Goal: Task Accomplishment & Management: Use online tool/utility

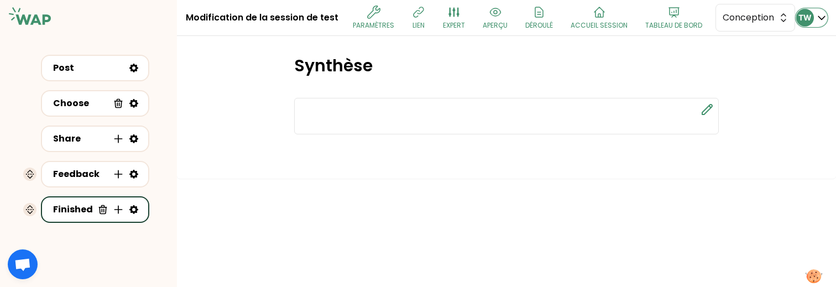
click at [811, 11] on div "TW" at bounding box center [811, 18] width 31 height 18
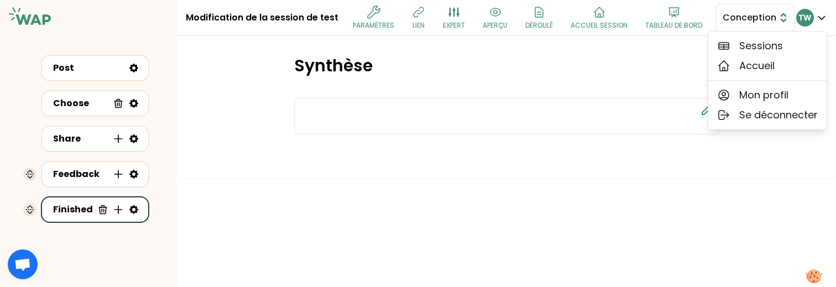
click at [723, 24] on span "Conception" at bounding box center [748, 17] width 50 height 13
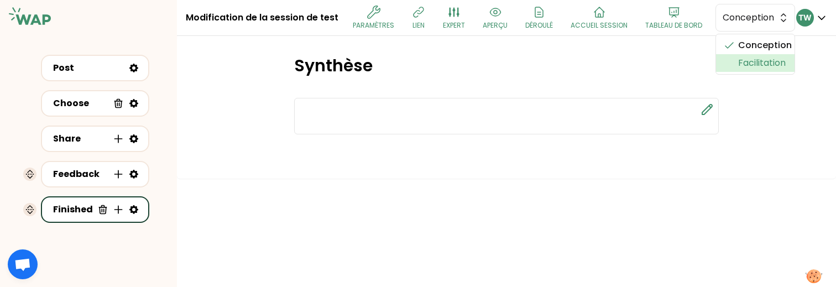
click at [716, 72] on li "Facilitation" at bounding box center [755, 63] width 79 height 18
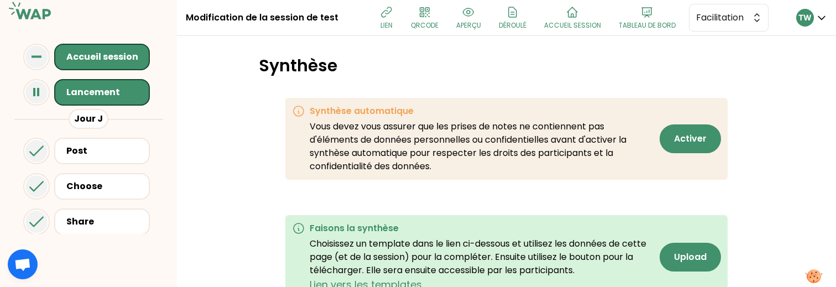
click at [97, 96] on div "Lancement" at bounding box center [105, 92] width 78 height 13
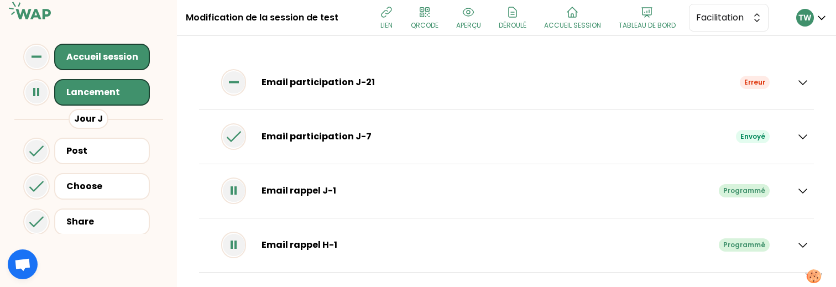
click at [804, 140] on div "Email participation J-7 Envoyé" at bounding box center [506, 137] width 615 height 54
click at [799, 138] on icon "button" at bounding box center [803, 137] width 8 height 4
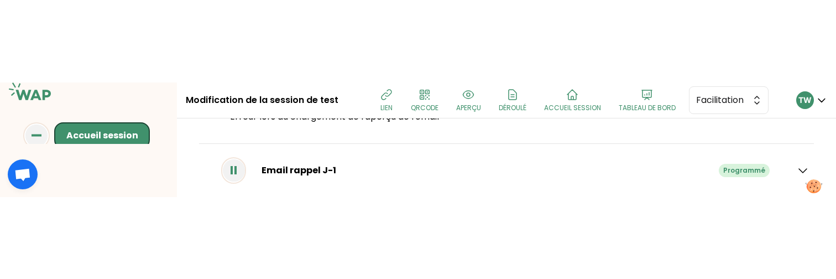
scroll to position [148, 0]
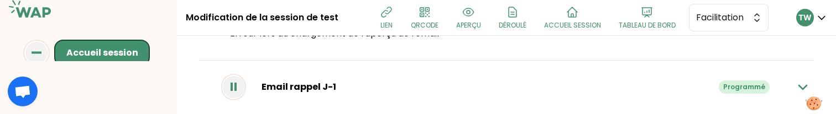
click at [796, 81] on icon "button" at bounding box center [802, 87] width 13 height 13
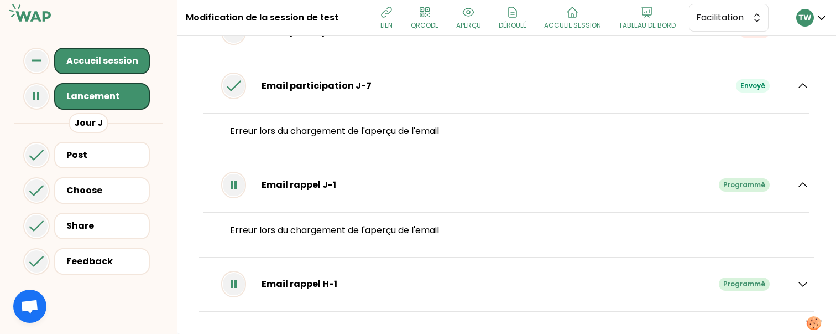
scroll to position [0, 0]
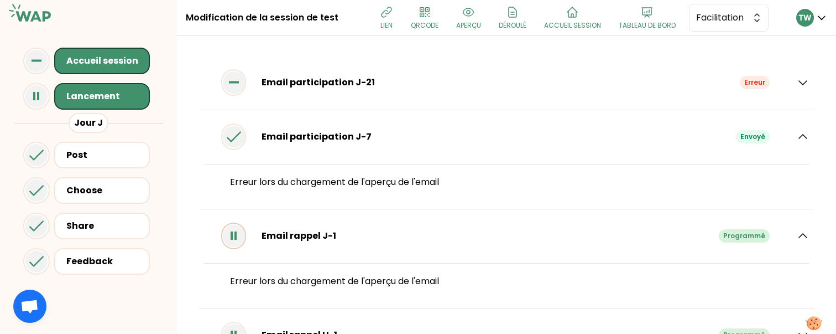
click at [233, 231] on rect at bounding box center [232, 235] width 2 height 8
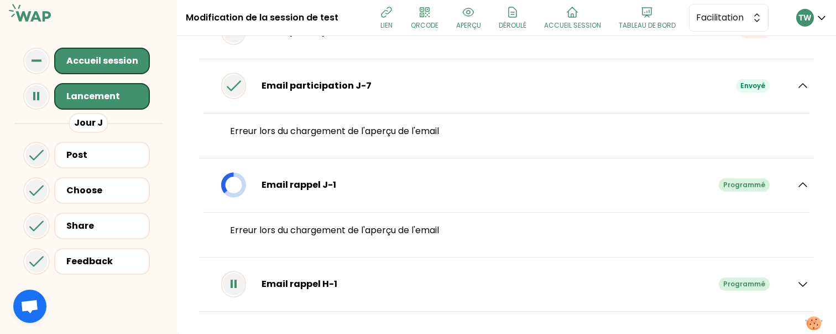
click at [786, 280] on div "Email rappel H-1 Programmé" at bounding box center [507, 284] width 606 height 32
click at [799, 283] on icon "button" at bounding box center [803, 284] width 8 height 4
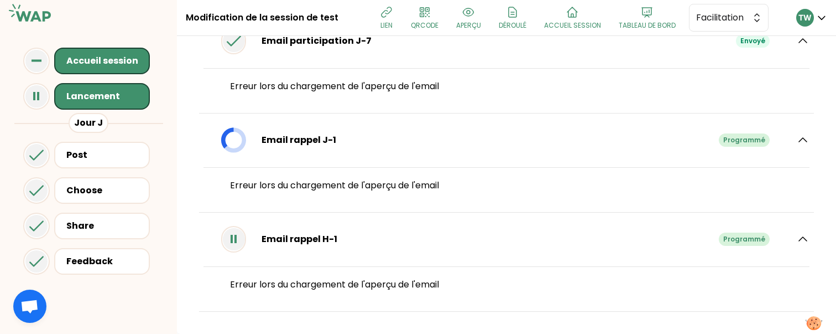
scroll to position [96, 0]
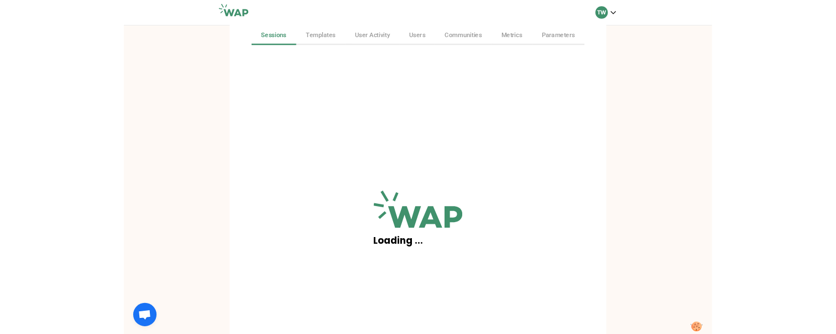
scroll to position [32, 0]
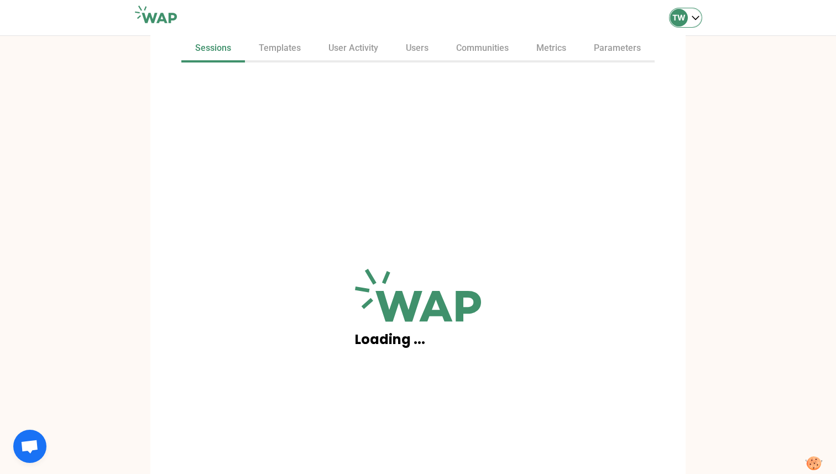
click at [700, 20] on icon "button" at bounding box center [695, 17] width 11 height 11
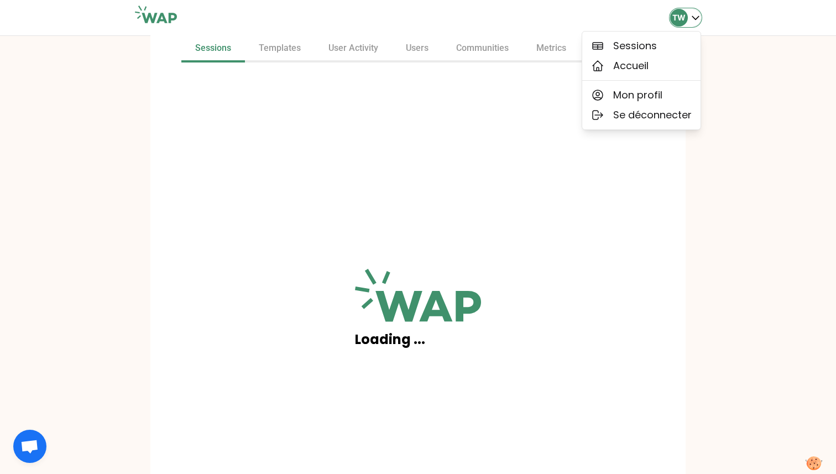
click at [700, 20] on icon "button" at bounding box center [695, 17] width 11 height 11
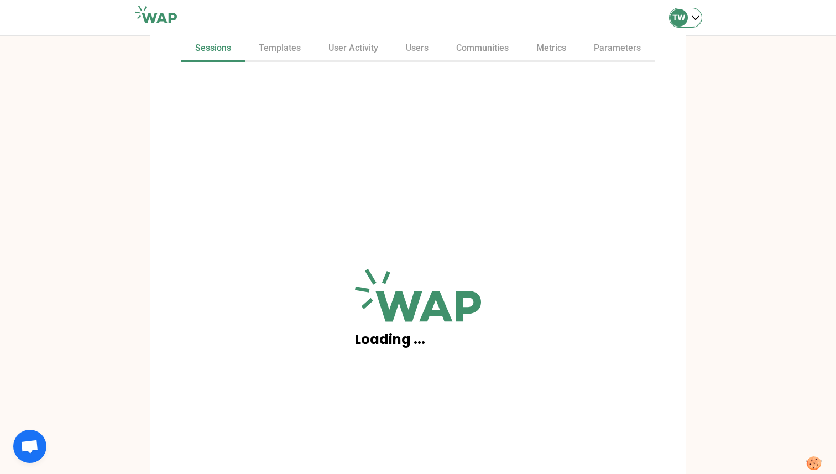
click at [696, 19] on icon "button" at bounding box center [695, 18] width 7 height 3
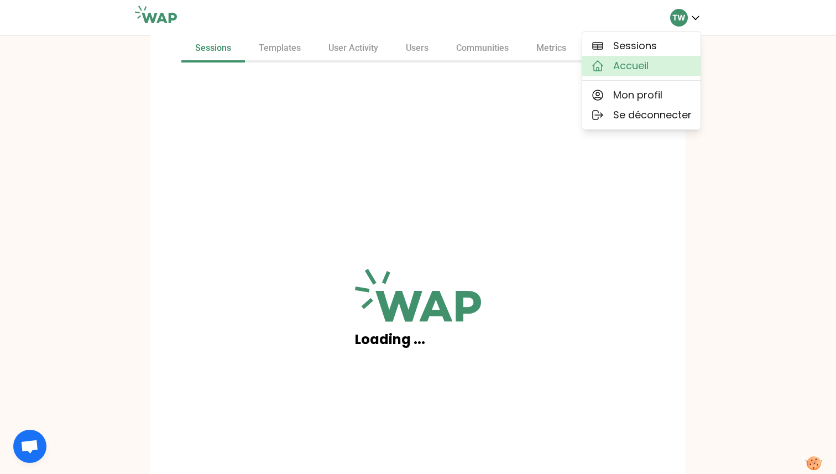
click at [658, 72] on button "Accueil" at bounding box center [641, 66] width 118 height 20
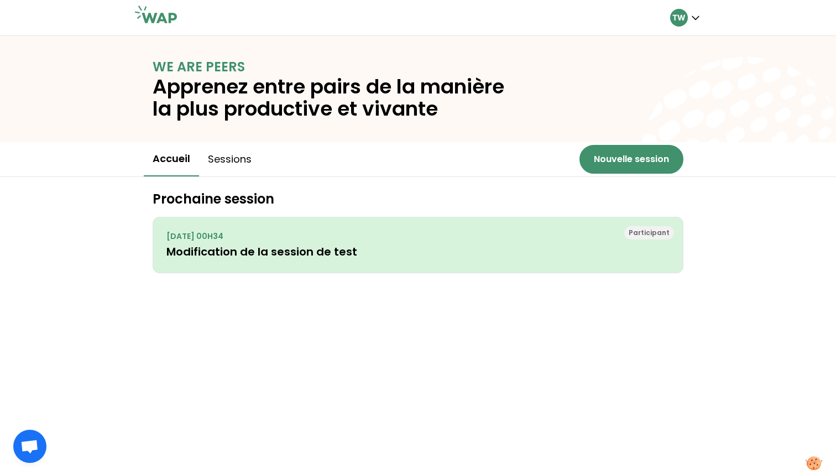
click at [332, 252] on h3 "Modification de la session de test" at bounding box center [417, 251] width 503 height 15
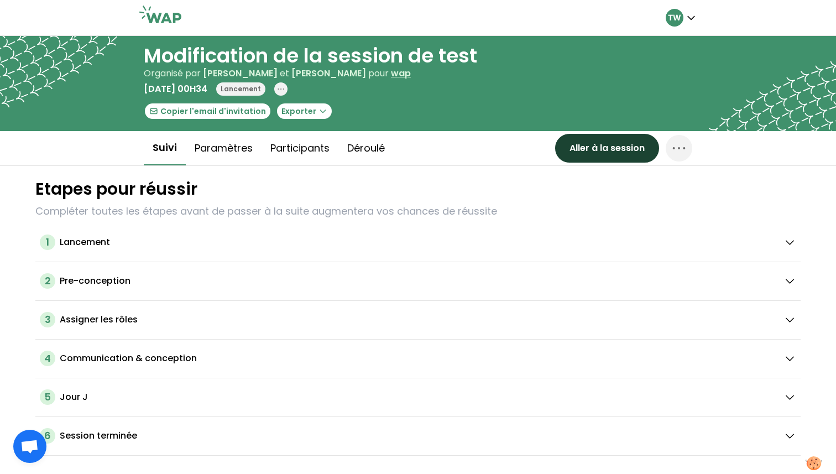
click at [605, 146] on button "Aller à la session" at bounding box center [607, 148] width 104 height 29
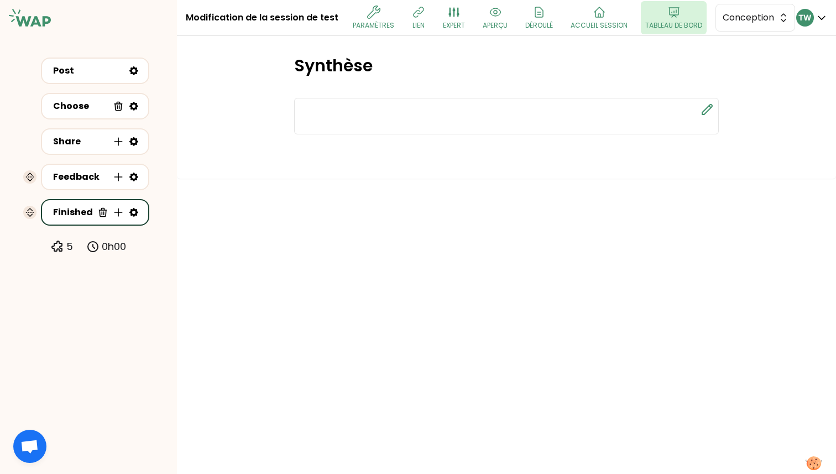
click at [662, 27] on p "Tableau de bord" at bounding box center [673, 25] width 57 height 9
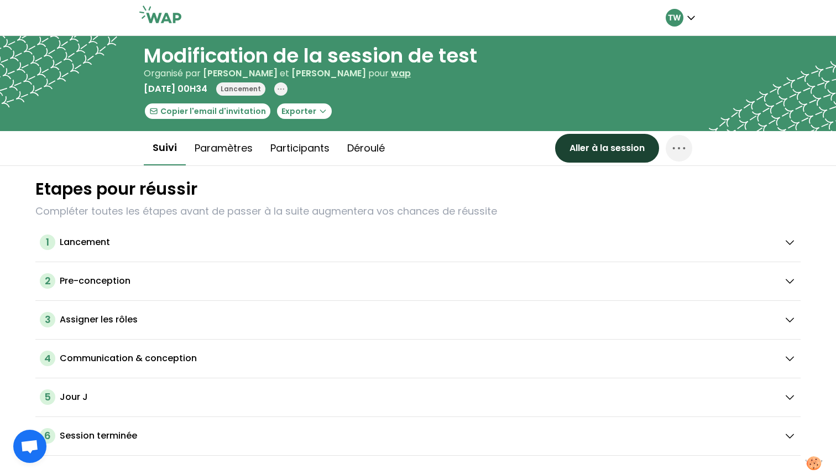
click at [626, 145] on button "Aller à la session" at bounding box center [607, 148] width 104 height 29
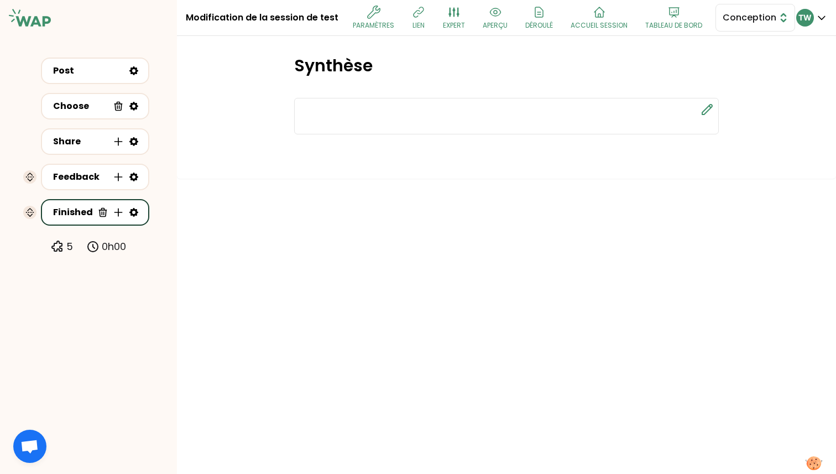
click at [742, 27] on button "Conception" at bounding box center [756, 18] width 80 height 28
click at [738, 60] on span "Facilitation" at bounding box center [762, 62] width 48 height 13
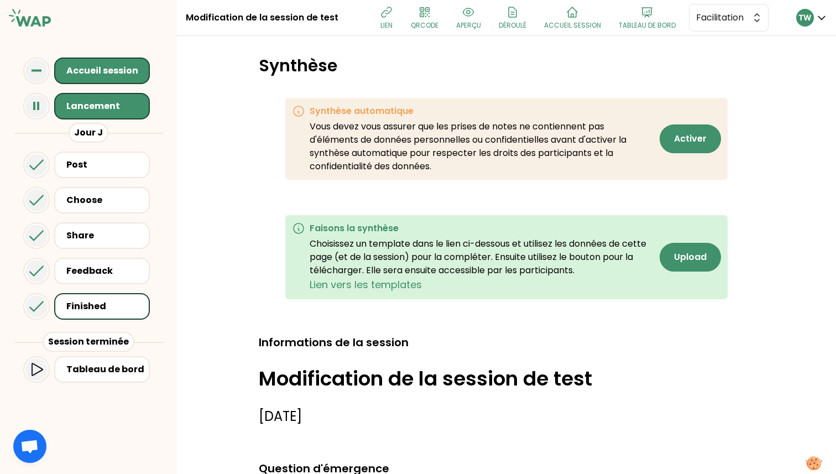
click at [83, 106] on div "Lancement" at bounding box center [105, 106] width 78 height 13
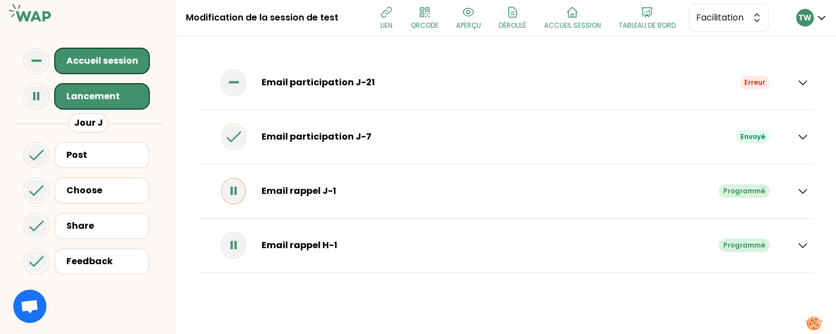
click at [245, 191] on icon at bounding box center [234, 191] width 22 height 22
click at [809, 86] on icon "button" at bounding box center [802, 82] width 13 height 13
